Goal: Information Seeking & Learning: Find specific fact

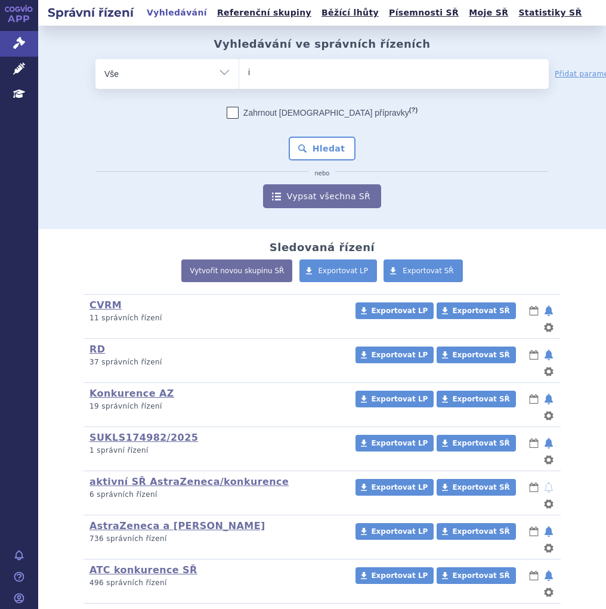
type input "im"
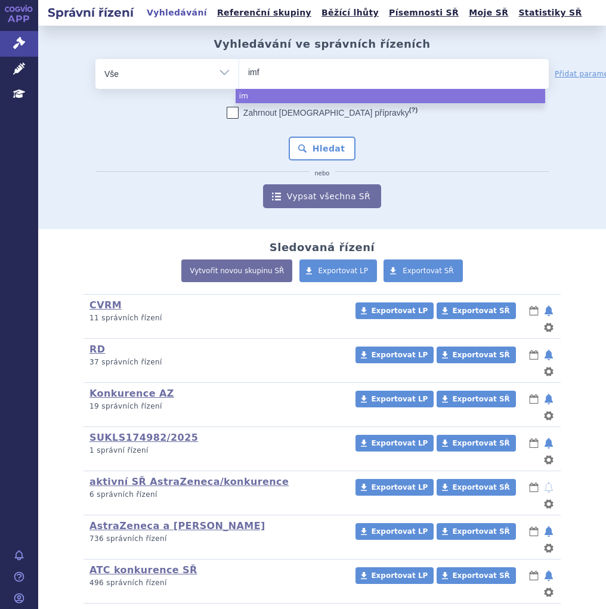
type input "imfi"
type input "imfinz"
type input "imfinzi"
select select "imfinzi"
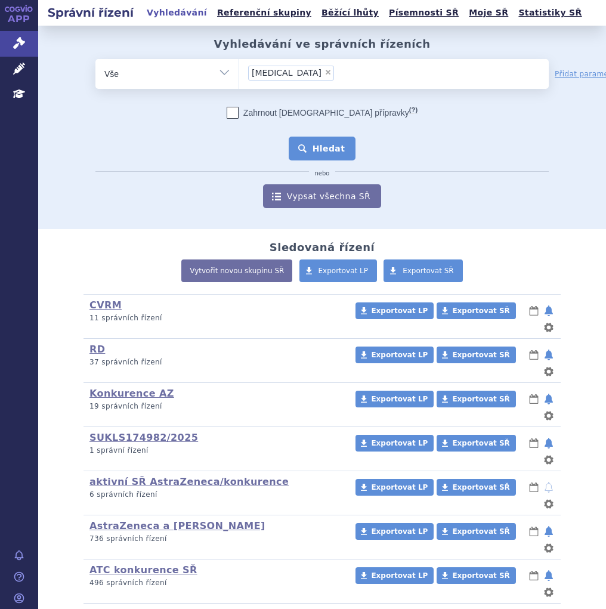
click at [329, 143] on button "Hledat" at bounding box center [322, 149] width 67 height 24
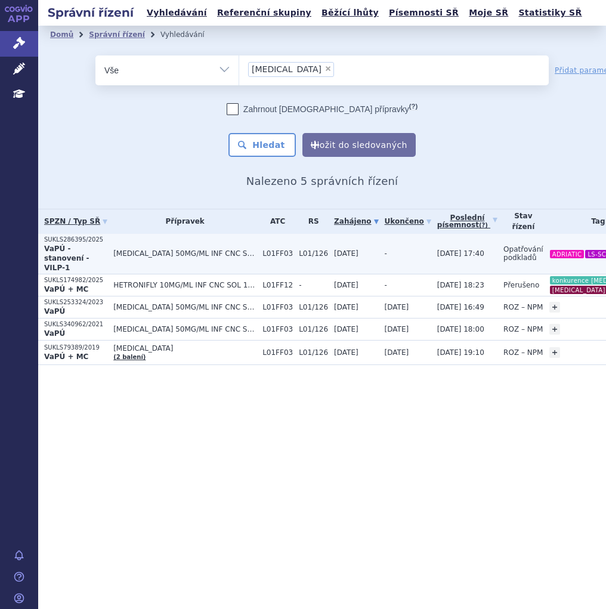
click at [238, 255] on td "[MEDICAL_DATA] 50MG/ML INF CNC SOL 1X10ML" at bounding box center [181, 254] width 149 height 41
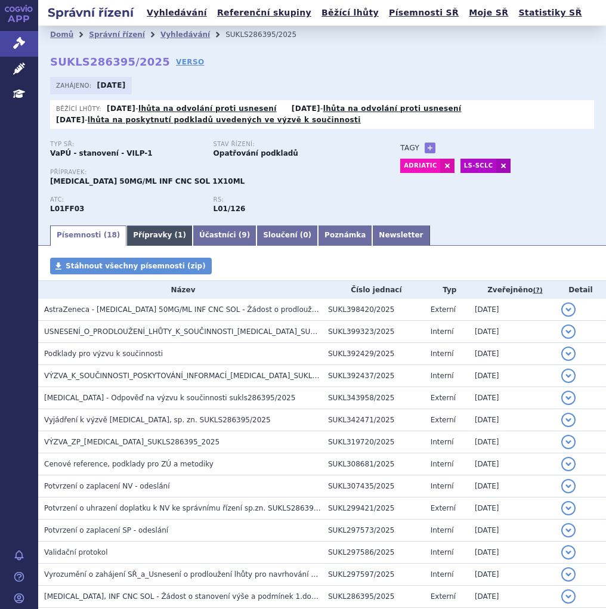
click at [178, 239] on span "1" at bounding box center [180, 235] width 5 height 8
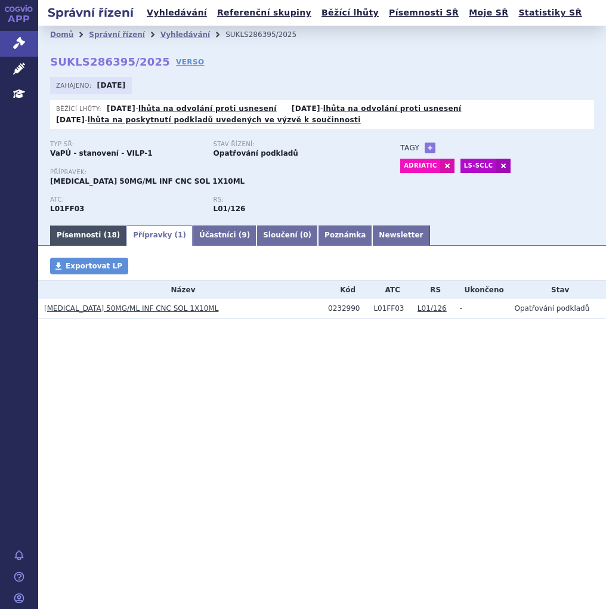
click at [82, 237] on link "Písemnosti ( 18 )" at bounding box center [88, 235] width 76 height 20
